Goal: Task Accomplishment & Management: Manage account settings

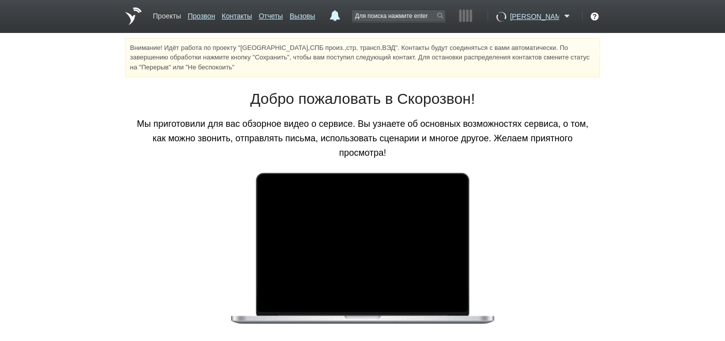
click at [172, 12] on link "Проекты" at bounding box center [167, 14] width 28 height 14
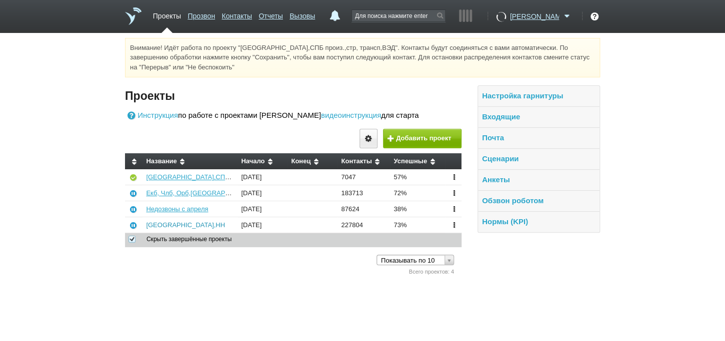
click at [165, 229] on link "[GEOGRAPHIC_DATA],НН" at bounding box center [185, 224] width 79 height 7
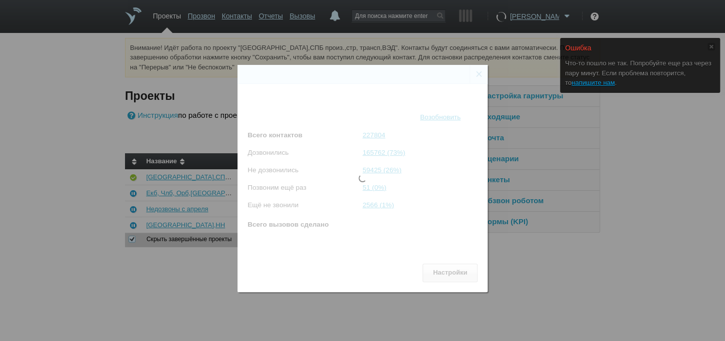
click at [475, 52] on div "Состояние проекта × [GEOGRAPHIC_DATA],НН Статус Приостановлен Возобновить Всего…" at bounding box center [362, 174] width 725 height 349
